Goal: Go to known website: Access a specific website the user already knows

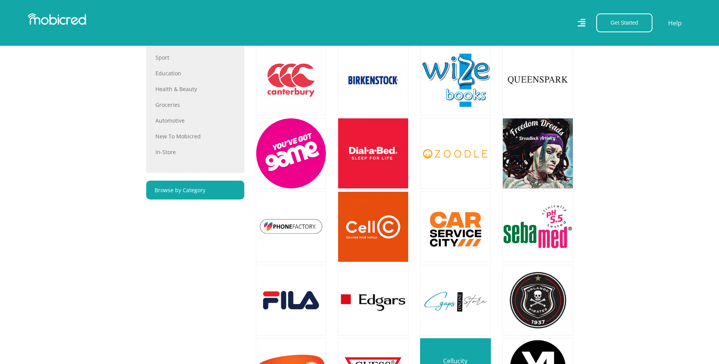
scroll to position [314, 0]
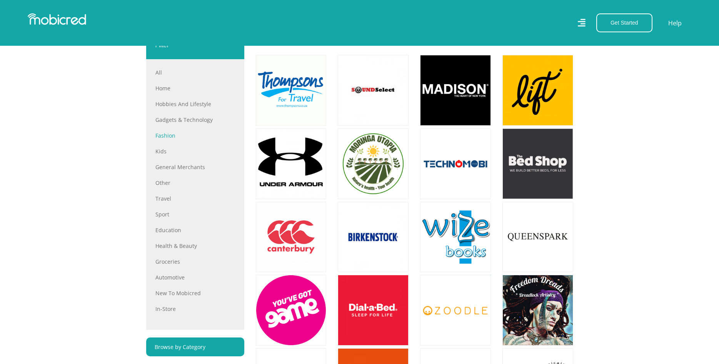
click at [172, 134] on link "Fashion" at bounding box center [195, 136] width 80 height 8
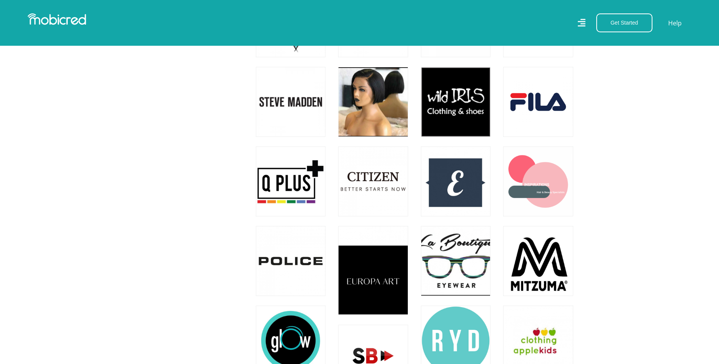
scroll to position [1609, 0]
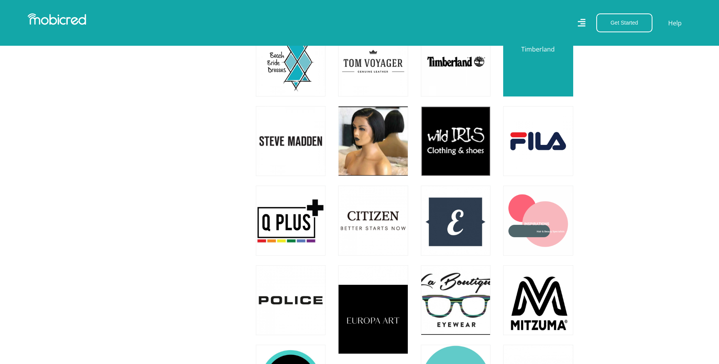
click at [551, 68] on link at bounding box center [538, 62] width 82 height 82
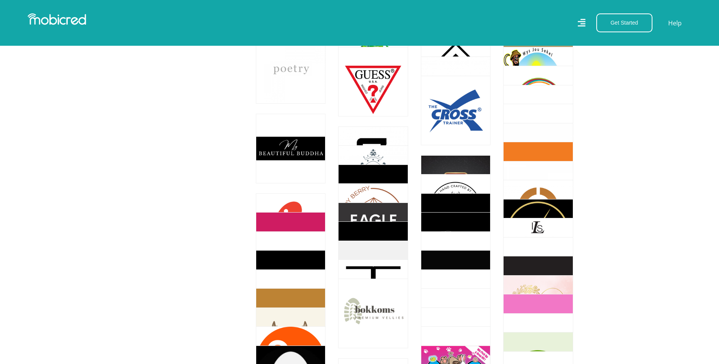
scroll to position [4317, 0]
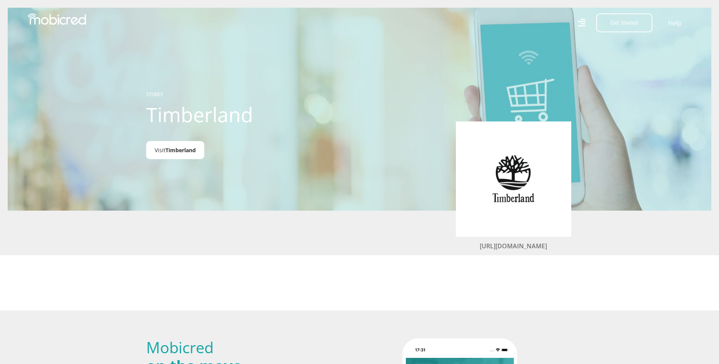
click at [177, 153] on span "Timberland" at bounding box center [180, 150] width 30 height 7
